Goal: Task Accomplishment & Management: Use online tool/utility

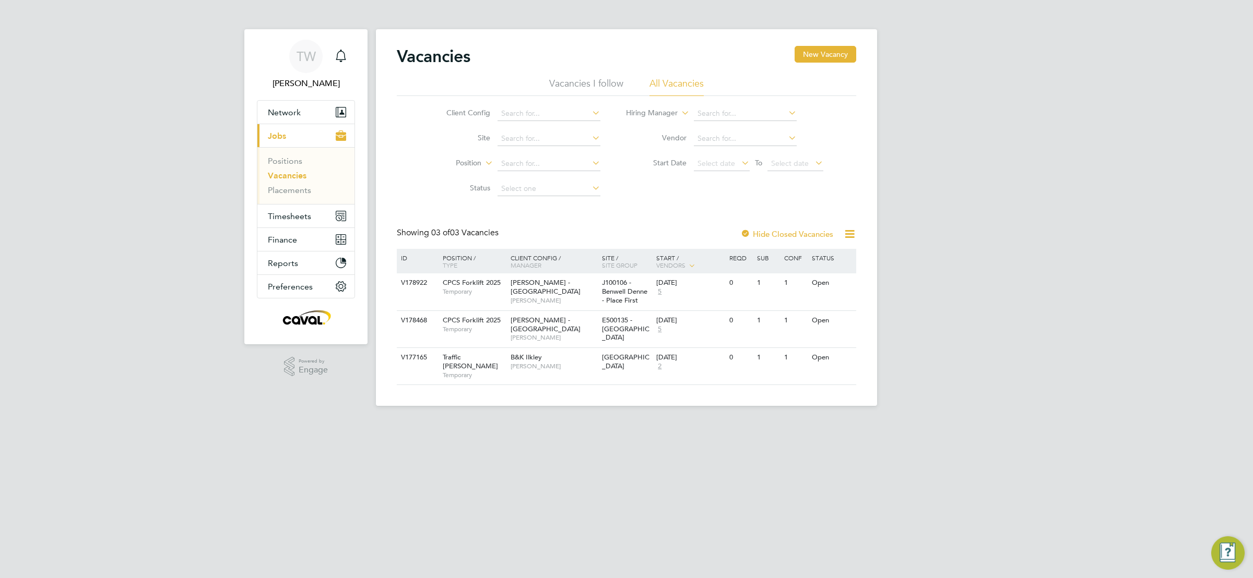
click at [949, 288] on div "TW Tim Wells Notifications Applications: Network Team Members Businesses Sites …" at bounding box center [626, 211] width 1253 height 423
click at [304, 221] on span "Timesheets" at bounding box center [289, 216] width 43 height 10
click at [291, 219] on span "Timesheets" at bounding box center [289, 216] width 43 height 10
click at [289, 187] on link "Timesheets" at bounding box center [289, 185] width 43 height 10
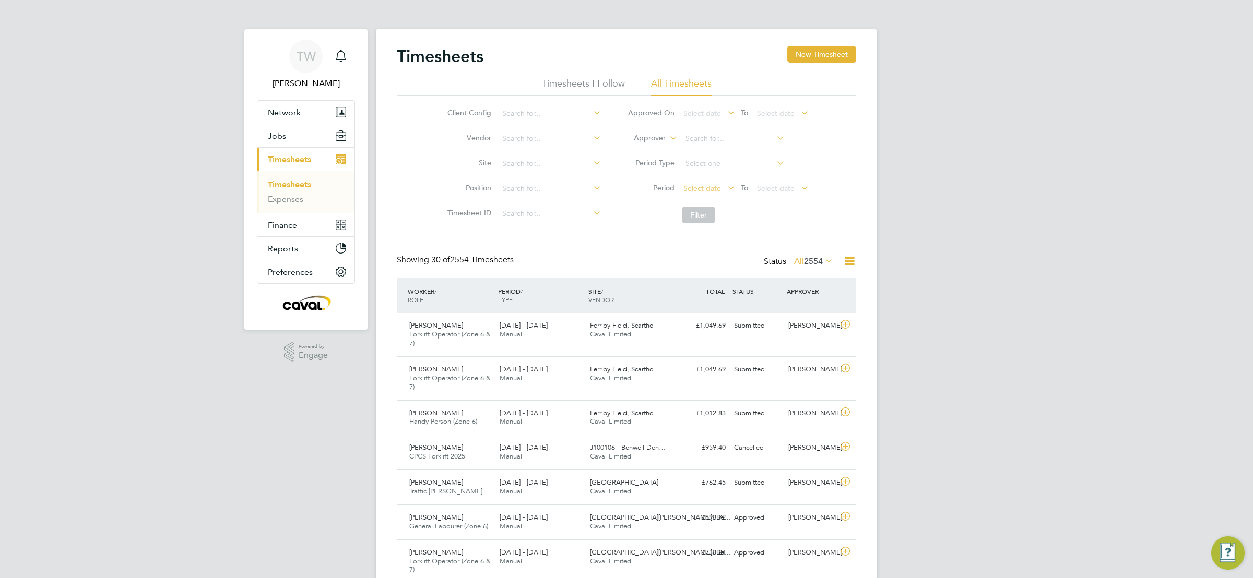
click at [718, 187] on span "Select date" at bounding box center [702, 188] width 38 height 9
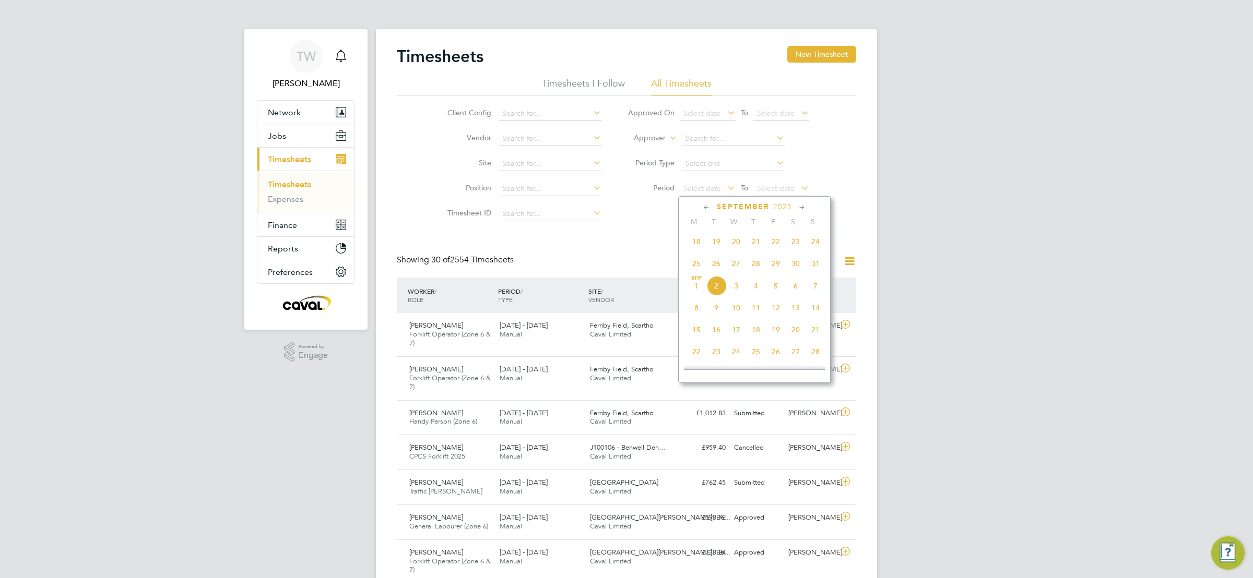
click at [693, 260] on span "25" at bounding box center [696, 264] width 20 height 20
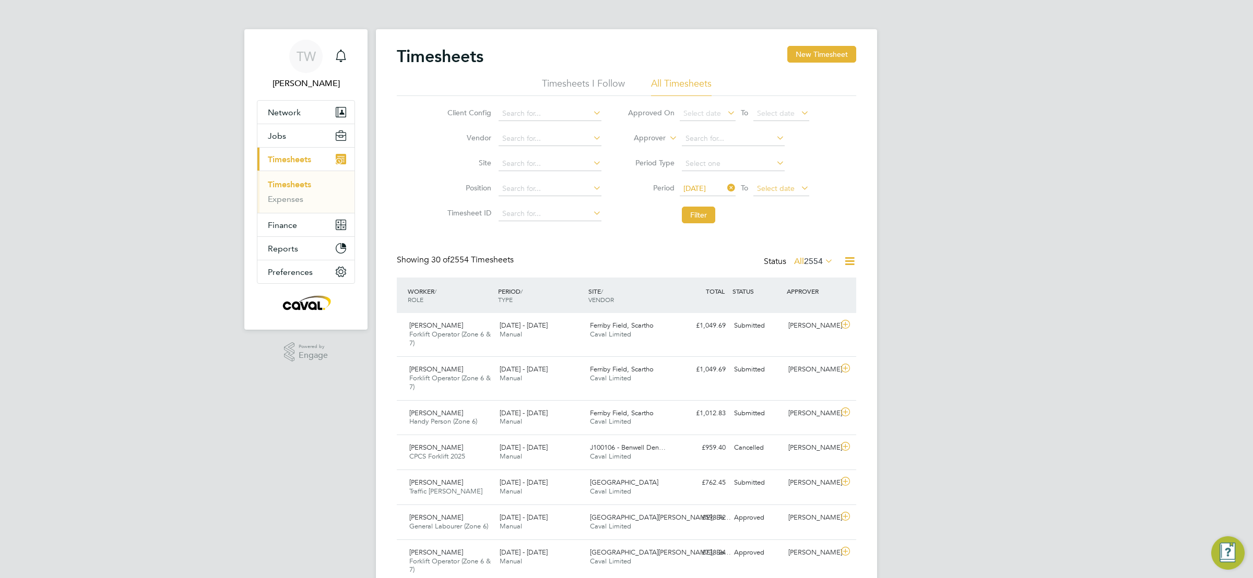
click at [782, 194] on span "Select date" at bounding box center [781, 189] width 56 height 14
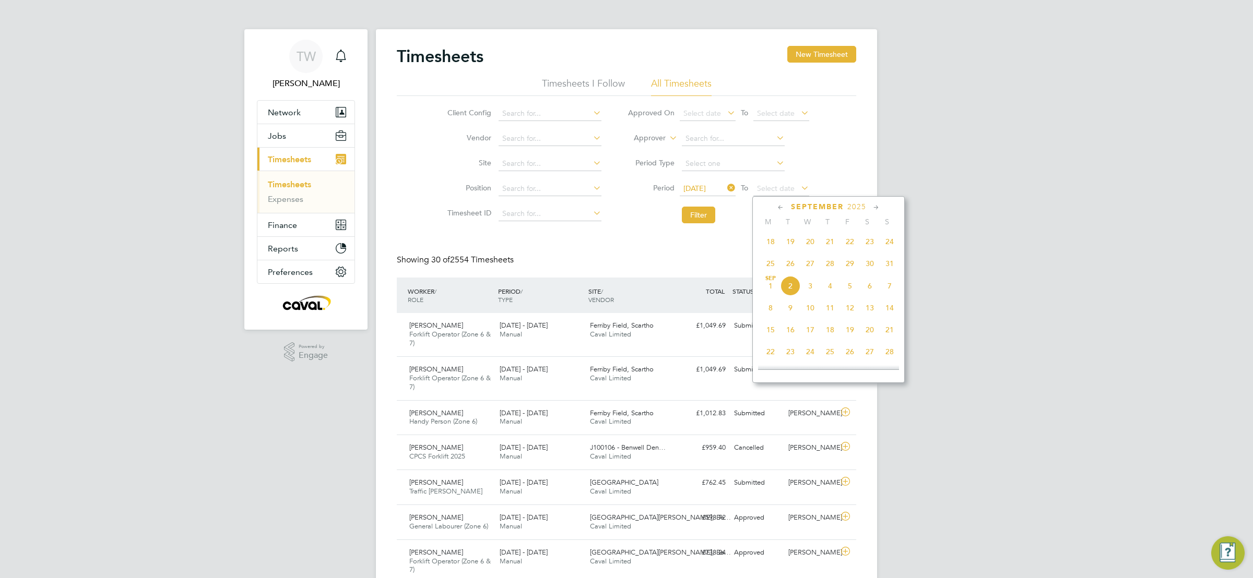
click at [888, 268] on span "31" at bounding box center [890, 264] width 20 height 20
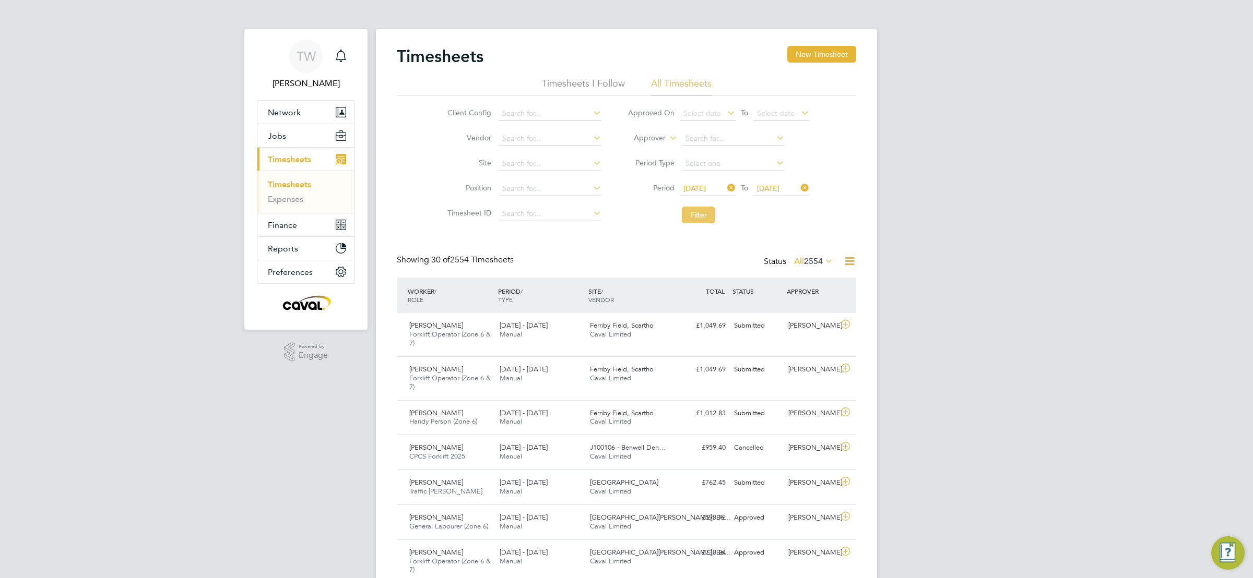
click at [698, 219] on button "Filter" at bounding box center [698, 215] width 33 height 17
click at [1052, 286] on div "TW Tim Wells Notifications Applications: Network Team Members Businesses Sites …" at bounding box center [626, 446] width 1253 height 892
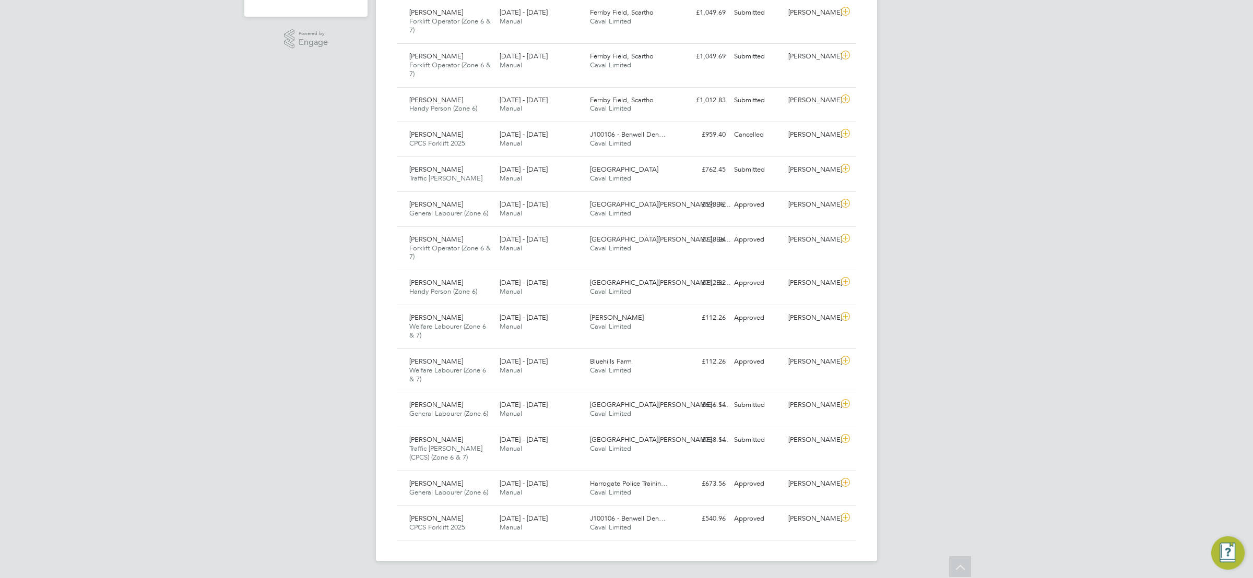
click at [964, 193] on div "TW Tim Wells Notifications Applications: Network Team Members Businesses Sites …" at bounding box center [626, 133] width 1253 height 892
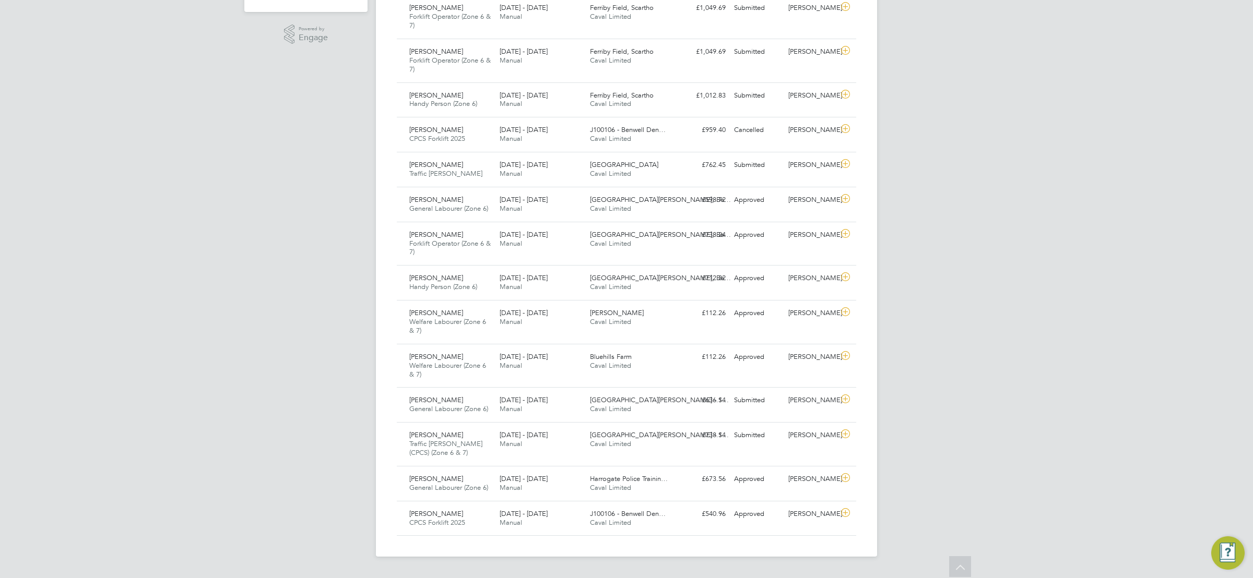
click at [1012, 146] on div "TW Tim Wells Notifications Applications: Network Team Members Businesses Sites …" at bounding box center [626, 128] width 1253 height 892
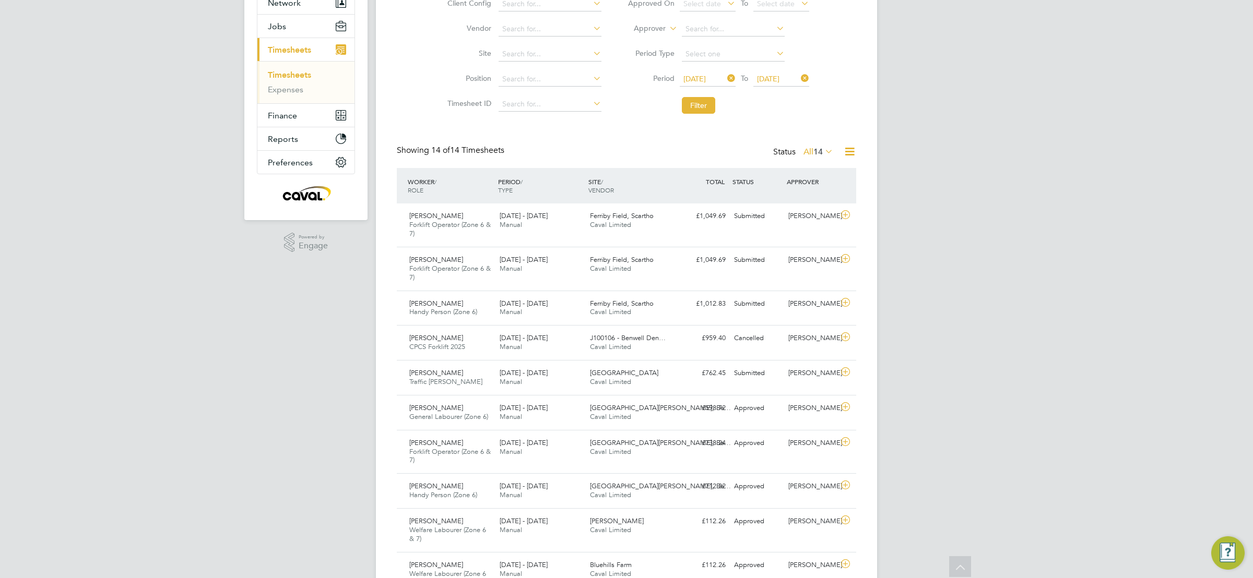
scroll to position [83, 0]
